Goal: Navigation & Orientation: Find specific page/section

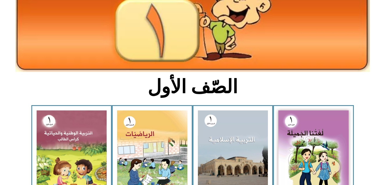
scroll to position [81, 0]
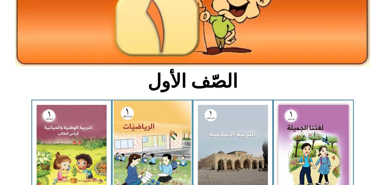
click at [137, 139] on img at bounding box center [152, 148] width 77 height 97
click at [126, 129] on img at bounding box center [152, 148] width 77 height 97
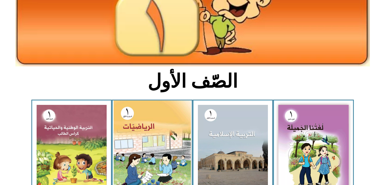
click at [127, 130] on img at bounding box center [152, 148] width 77 height 97
click at [129, 132] on img at bounding box center [152, 148] width 77 height 97
click at [128, 131] on img at bounding box center [152, 148] width 77 height 97
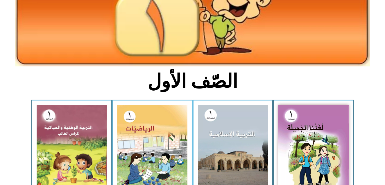
click at [13, 165] on section "لغتنا الجميلة - الجزء الأول​ التربية [DEMOGRAPHIC_DATA] - الجزء الأول الرياضيات…" at bounding box center [192, 151] width 385 height 105
